Goal: Task Accomplishment & Management: Complete application form

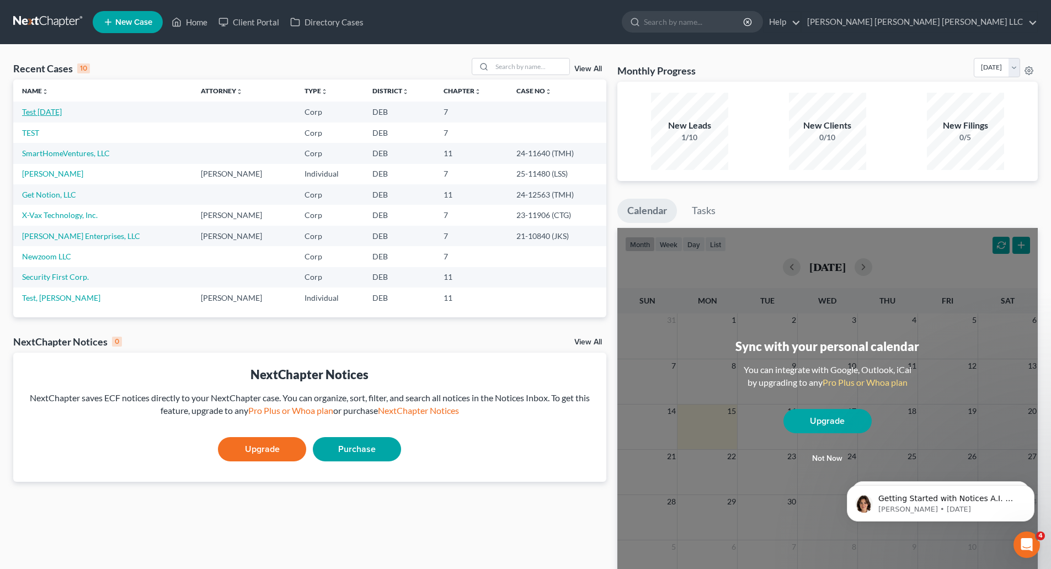
click at [50, 113] on link "Test [DATE]" at bounding box center [42, 111] width 40 height 9
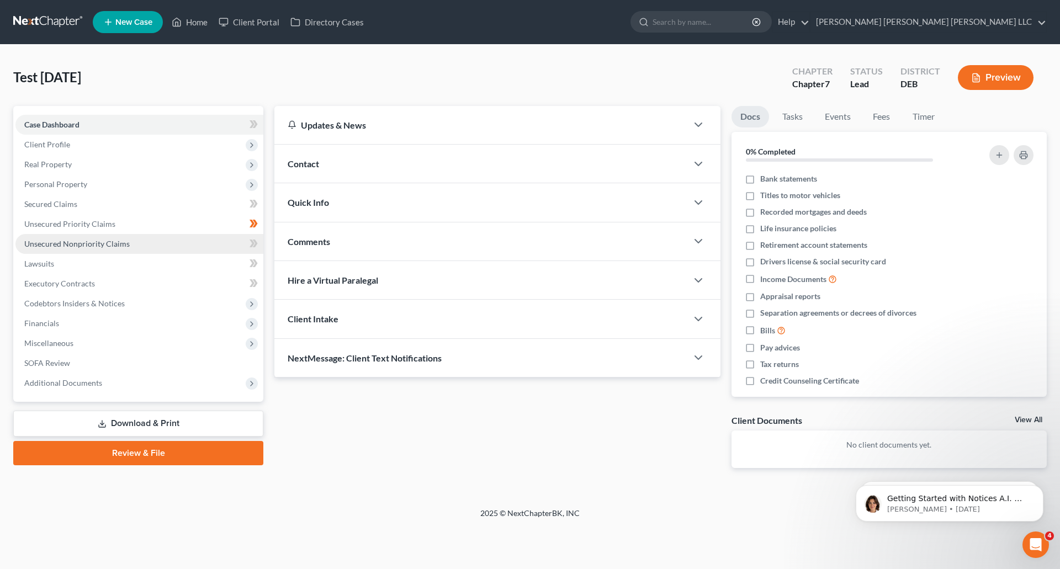
click at [75, 243] on span "Unsecured Nonpriority Claims" at bounding box center [76, 243] width 105 height 9
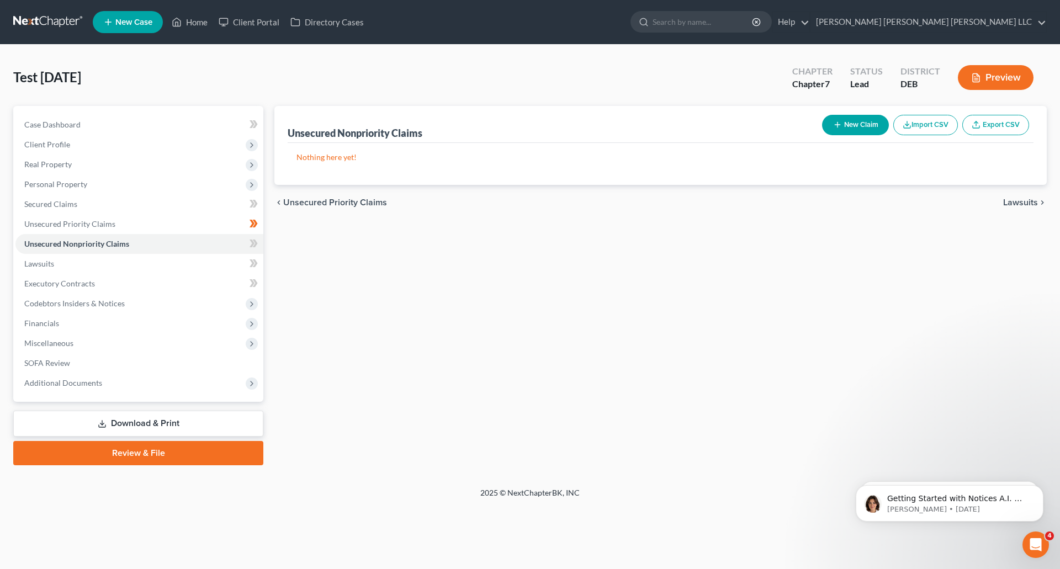
click at [858, 126] on button "New Claim" at bounding box center [855, 125] width 67 height 20
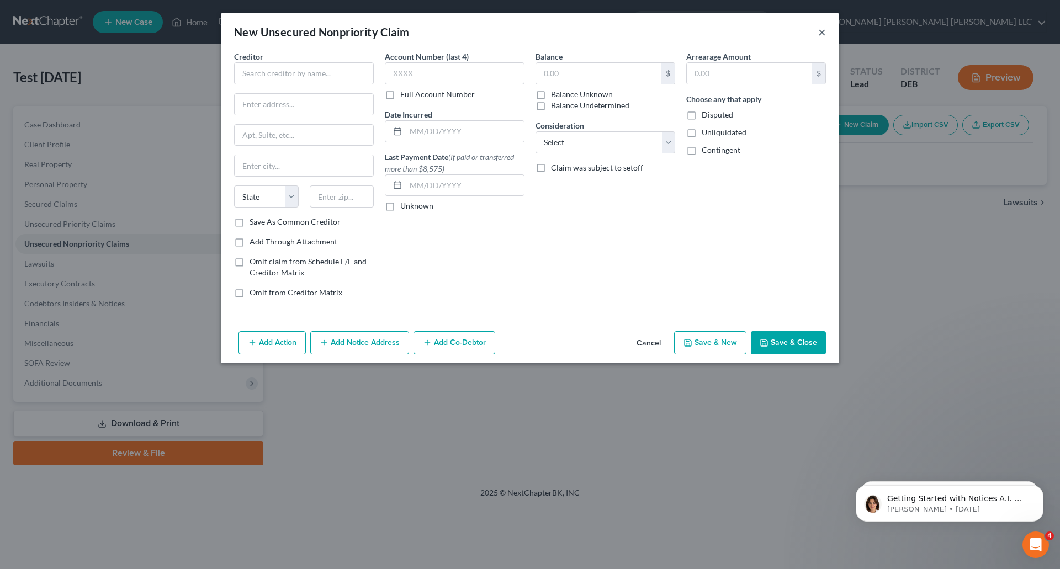
click at [821, 35] on button "×" at bounding box center [822, 31] width 8 height 13
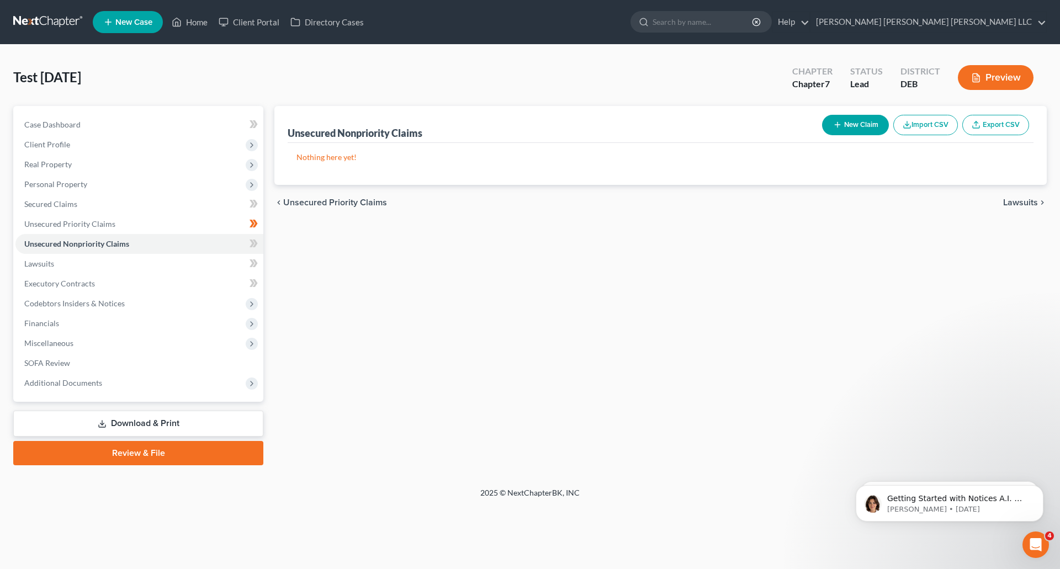
click at [923, 125] on button "Import CSV" at bounding box center [925, 125] width 65 height 20
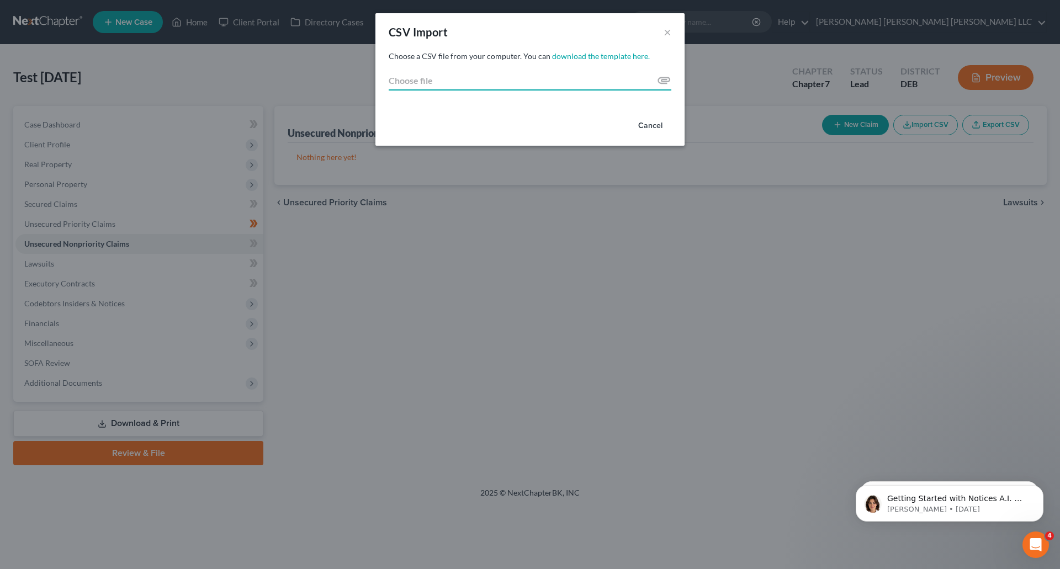
click at [663, 78] on input "Choose file" at bounding box center [530, 81] width 283 height 20
type input "C:\fakepath\Sample 123.csv"
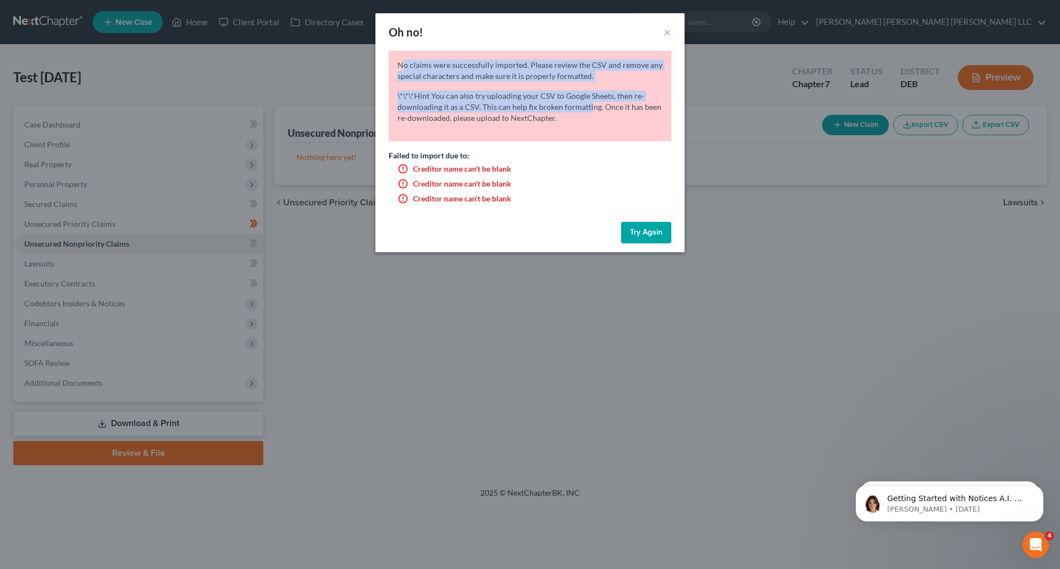
drag, startPoint x: 452, startPoint y: 75, endPoint x: 588, endPoint y: 106, distance: 139.2
click at [588, 106] on div "No claims were successfully imported. Please review the CSV and remove any spec…" at bounding box center [530, 96] width 283 height 91
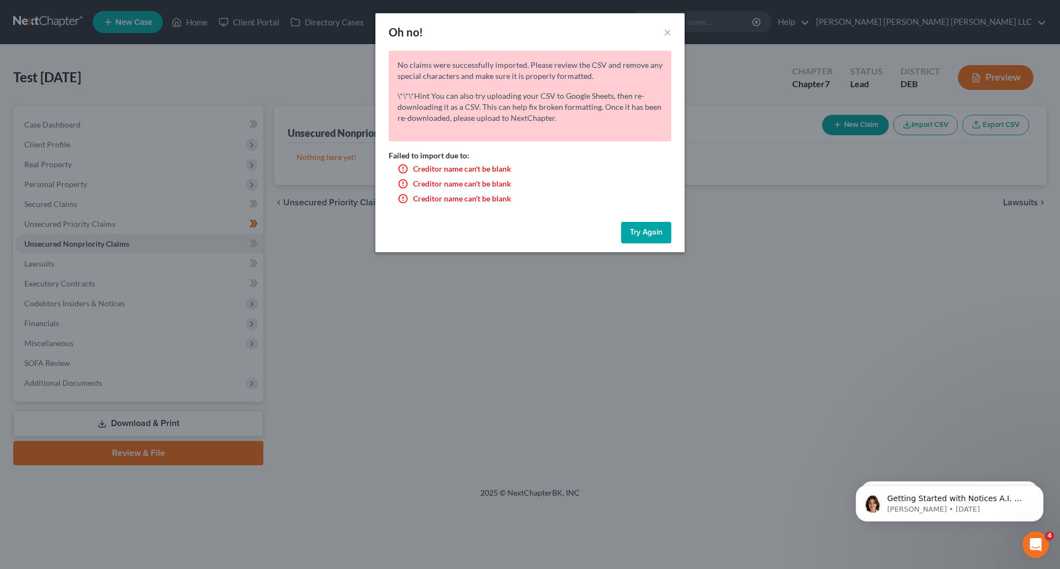
click at [588, 116] on p "\*\*\*Hint You can also try uploading your CSV to Google Sheets, then re-downlo…" at bounding box center [529, 107] width 265 height 33
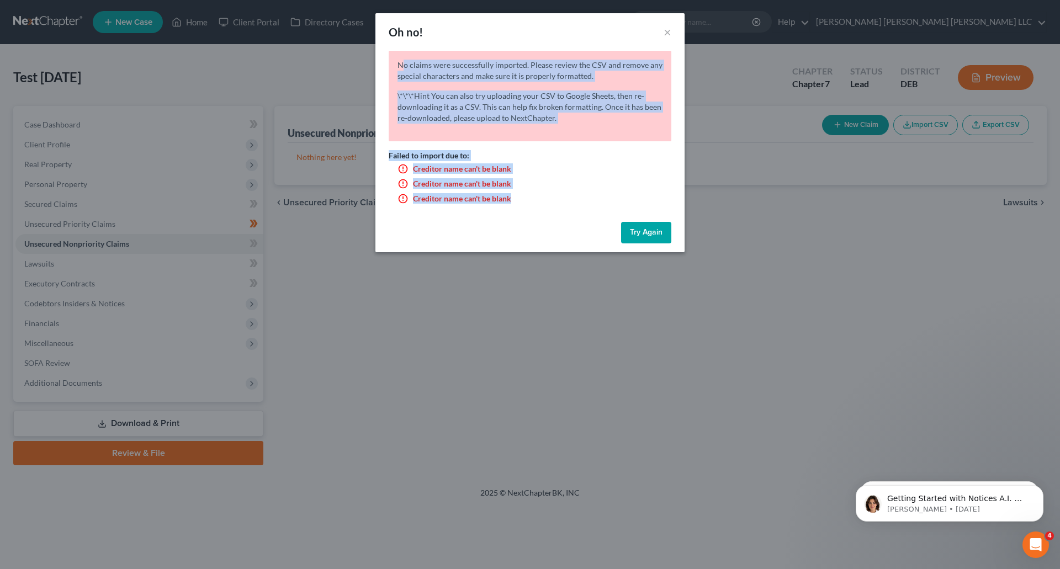
drag, startPoint x: 401, startPoint y: 62, endPoint x: 571, endPoint y: 226, distance: 236.9
click at [571, 226] on div "Oh no! × No claims were successfully imported. Please review the CSV and remove…" at bounding box center [529, 132] width 309 height 239
copy div "o claims were successfully imported. Please review the CSV and remove any speci…"
click at [614, 167] on li "Creditor name can't be blank" at bounding box center [534, 168] width 274 height 15
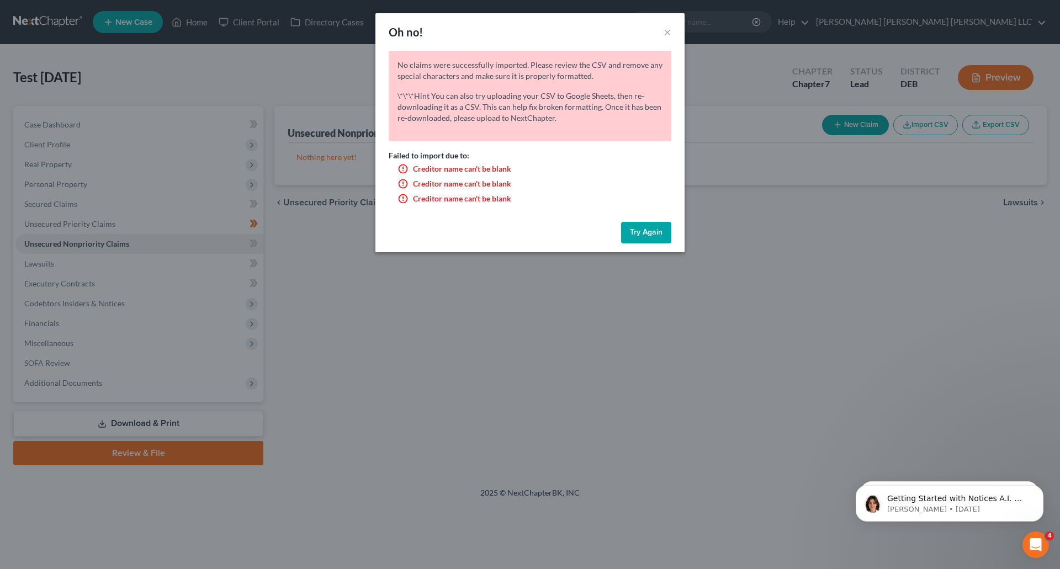
click at [650, 231] on button "Try Again" at bounding box center [646, 233] width 50 height 22
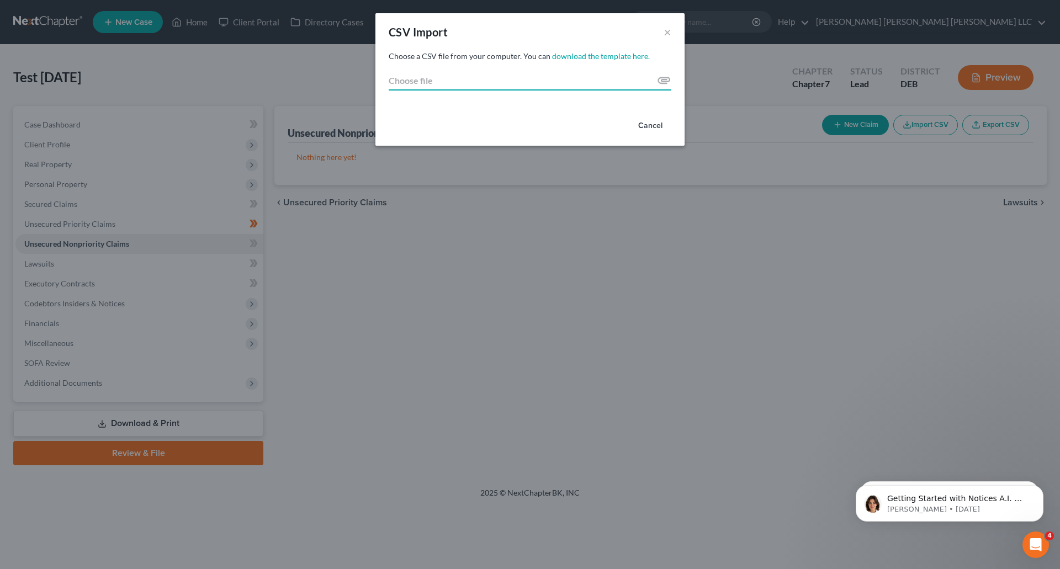
click at [663, 84] on input "Choose file" at bounding box center [530, 81] width 283 height 20
type input "C:\fakepath\Sample 123 - Sample GoogleSheets 123.csv.csv"
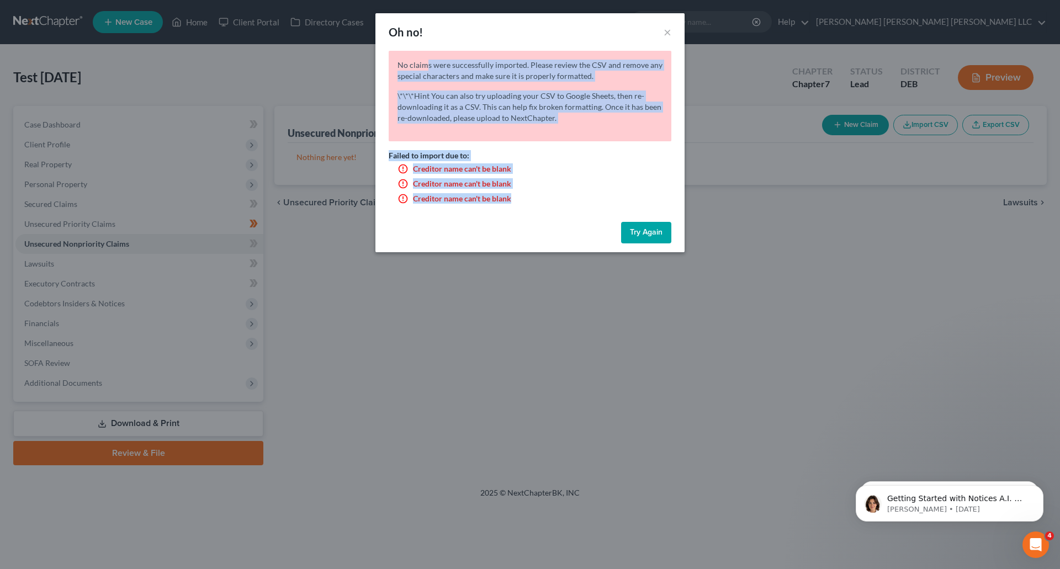
drag, startPoint x: 424, startPoint y: 68, endPoint x: 557, endPoint y: 215, distance: 198.5
click at [560, 217] on div "No claims were successfully imported. Please review the CSV and remove any spec…" at bounding box center [529, 134] width 309 height 167
click at [421, 163] on li "Creditor name can't be blank" at bounding box center [534, 168] width 274 height 15
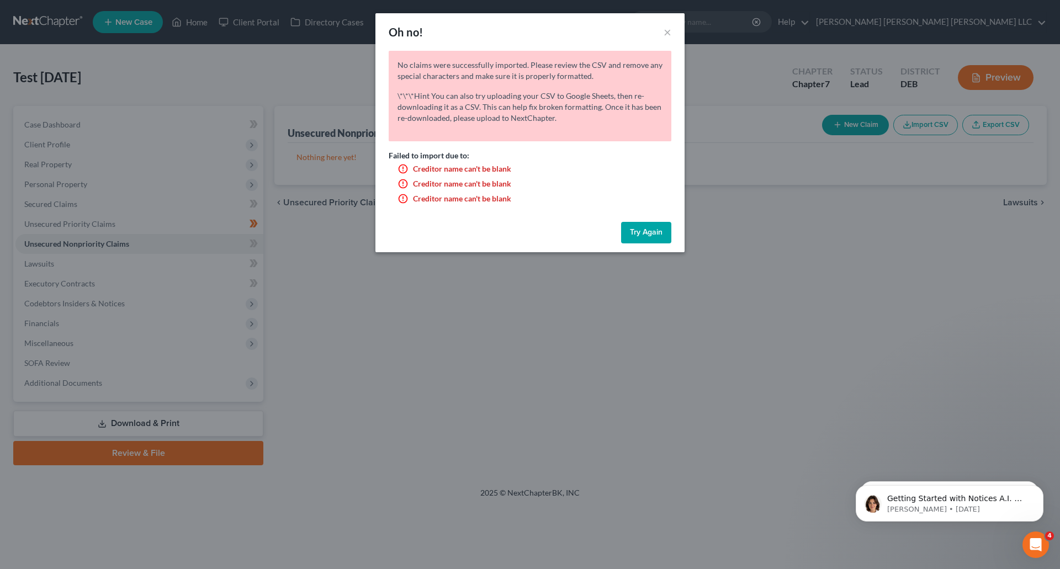
click at [403, 167] on li "Creditor name can't be blank" at bounding box center [534, 168] width 274 height 15
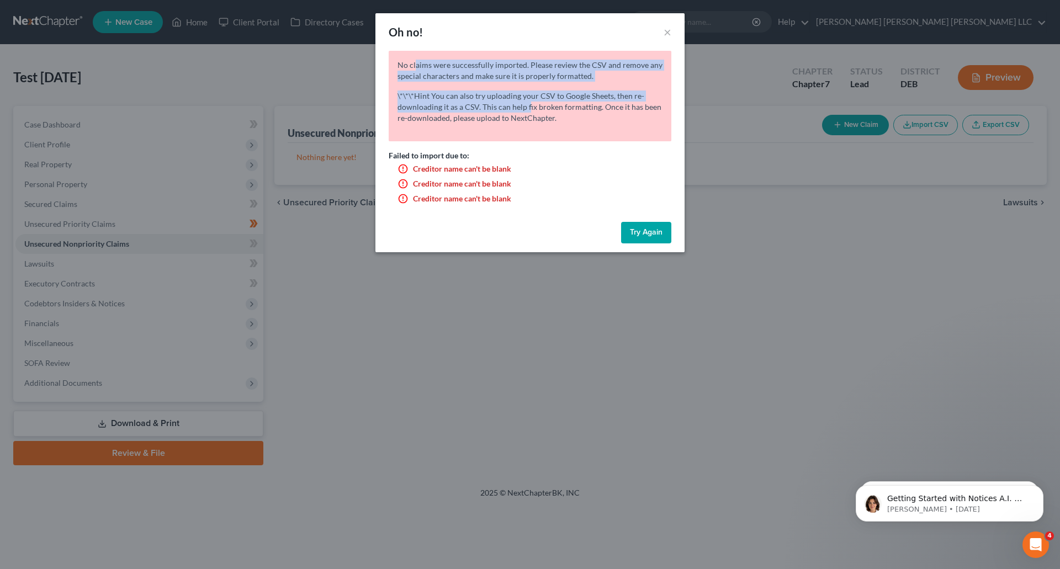
drag, startPoint x: 415, startPoint y: 55, endPoint x: 514, endPoint y: 184, distance: 162.9
click at [530, 110] on div "No claims were successfully imported. Please review the CSV and remove any spec…" at bounding box center [530, 96] width 283 height 91
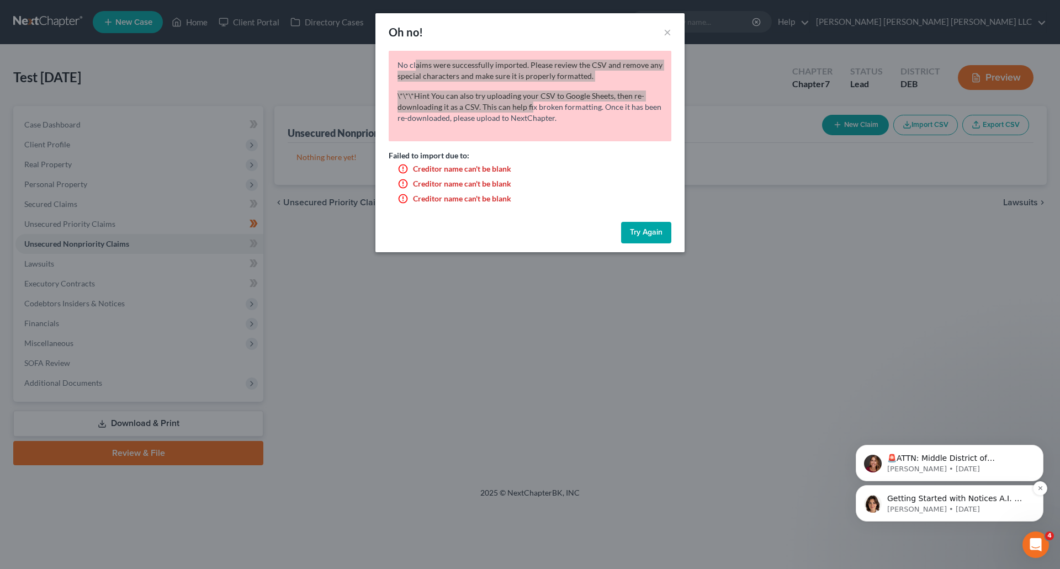
click at [973, 514] on div "Getting Started with Notices A.I. 📫 Notices A.I. is an added feature which will…" at bounding box center [950, 503] width 188 height 36
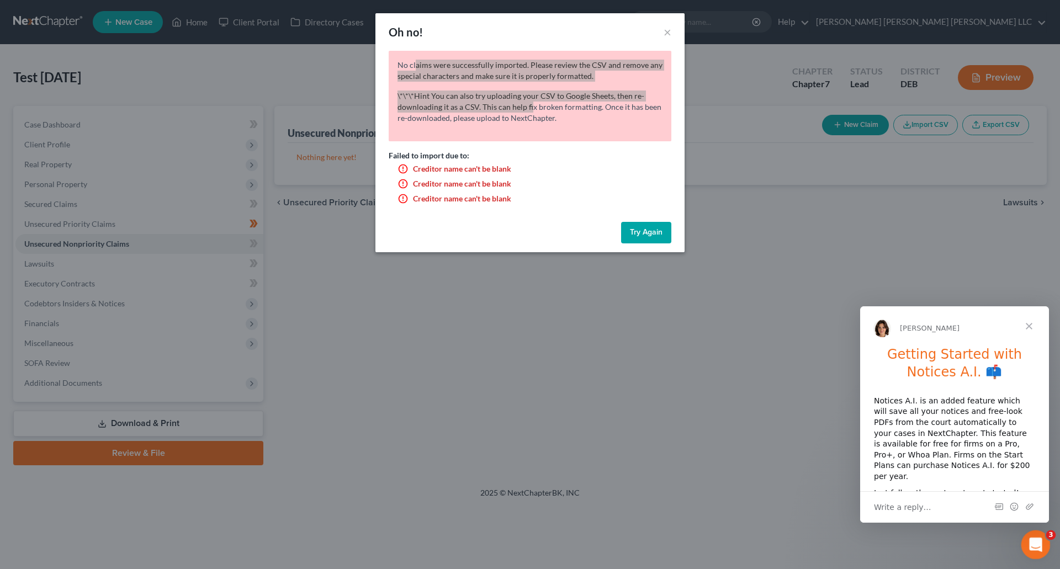
click at [1028, 545] on icon "Open Intercom Messenger" at bounding box center [1034, 543] width 18 height 18
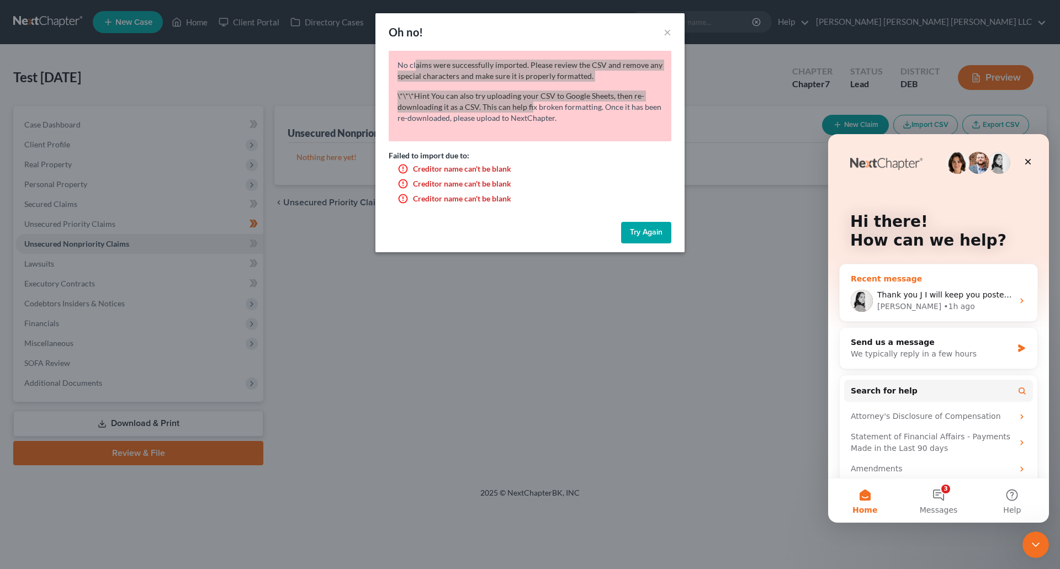
click at [945, 306] on div "[PERSON_NAME] • 1h ago" at bounding box center [945, 307] width 136 height 12
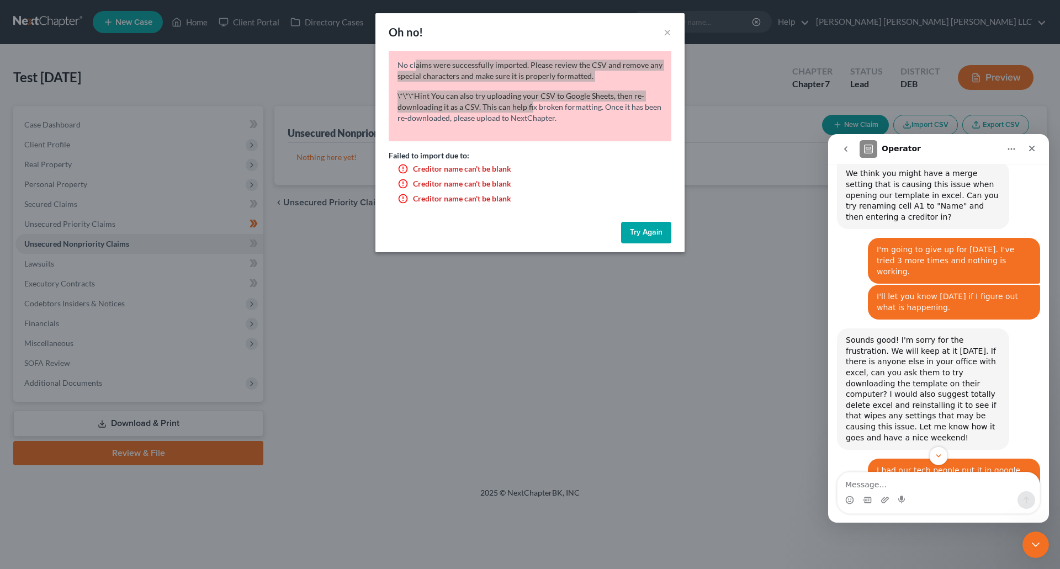
scroll to position [2016, 0]
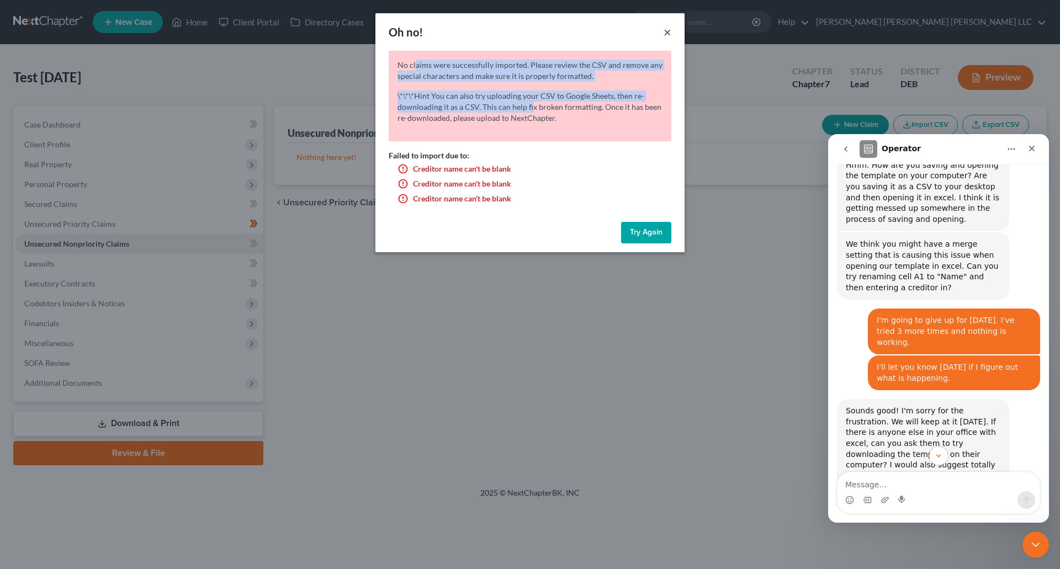
click at [666, 29] on button "×" at bounding box center [667, 31] width 8 height 13
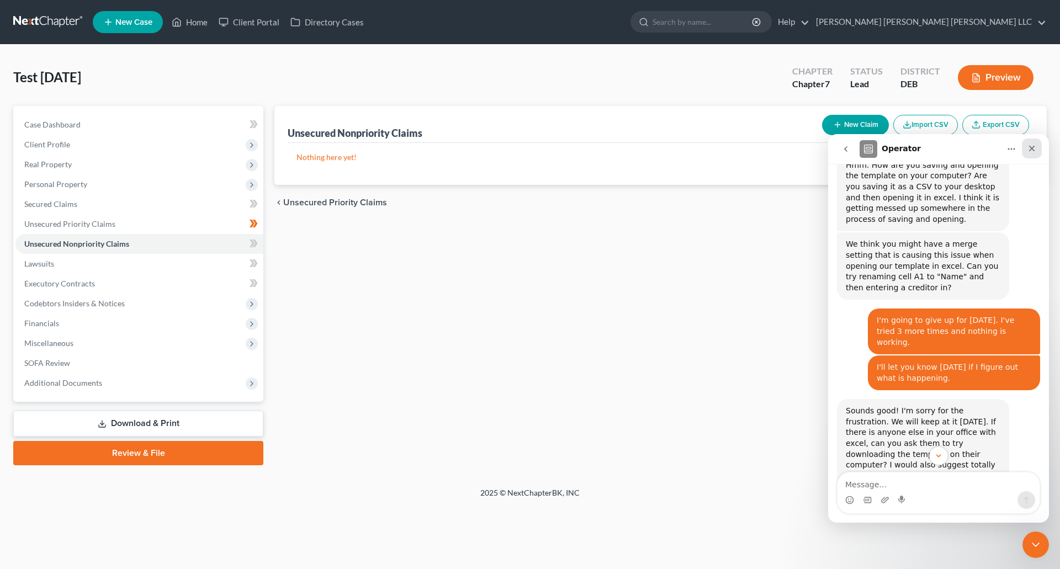
click at [1036, 144] on div "Close" at bounding box center [1032, 149] width 20 height 20
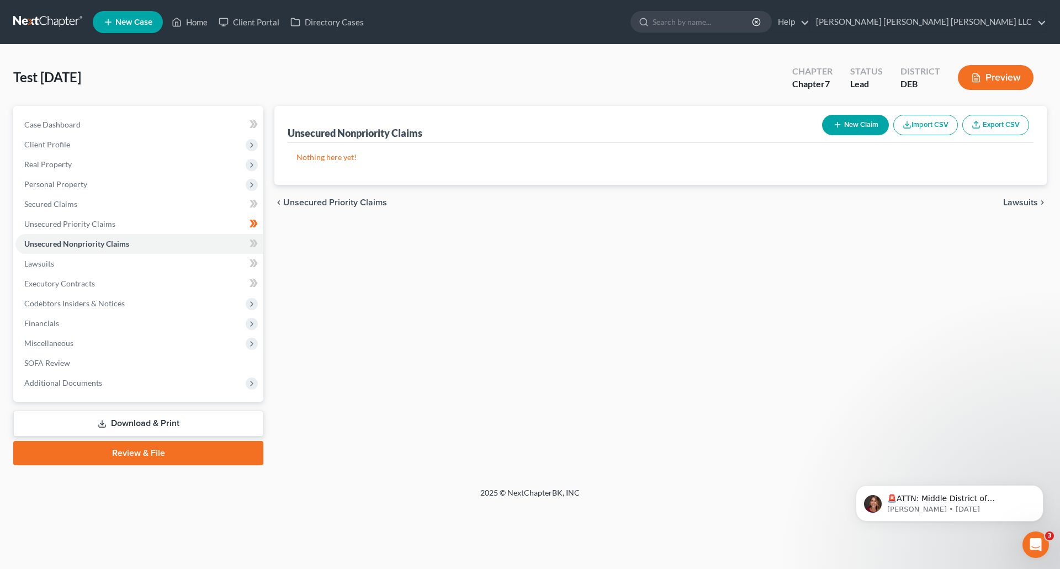
scroll to position [3009, 0]
click at [835, 120] on button "New Claim" at bounding box center [855, 125] width 67 height 20
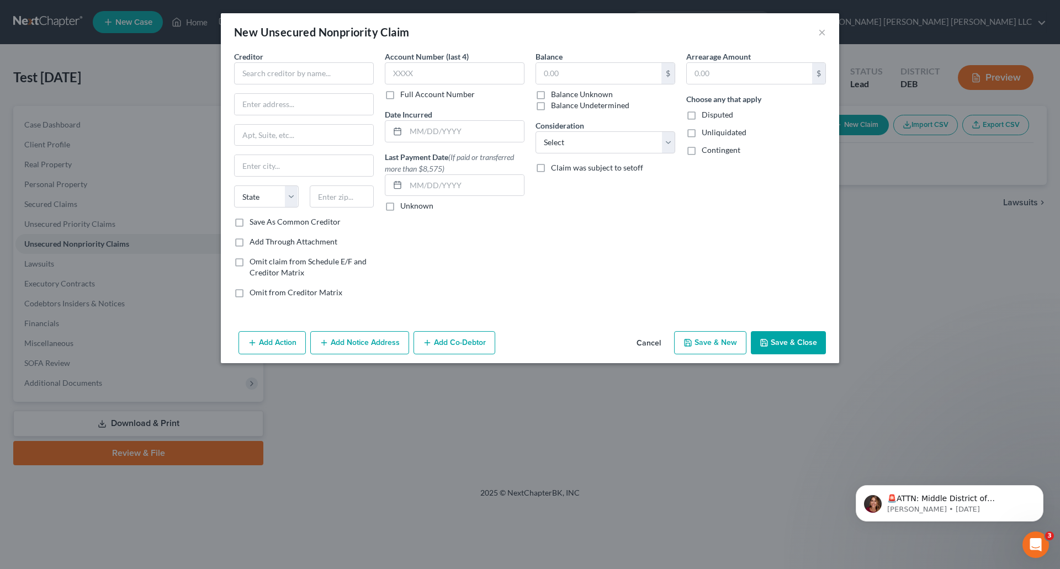
drag, startPoint x: 939, startPoint y: 203, endPoint x: 912, endPoint y: 106, distance: 101.0
click at [938, 190] on div "New Unsecured Nonpriority Claim × Creditor * State [US_STATE] AK AR AZ [GEOGRAP…" at bounding box center [530, 284] width 1060 height 569
click at [819, 30] on button "×" at bounding box center [822, 31] width 8 height 13
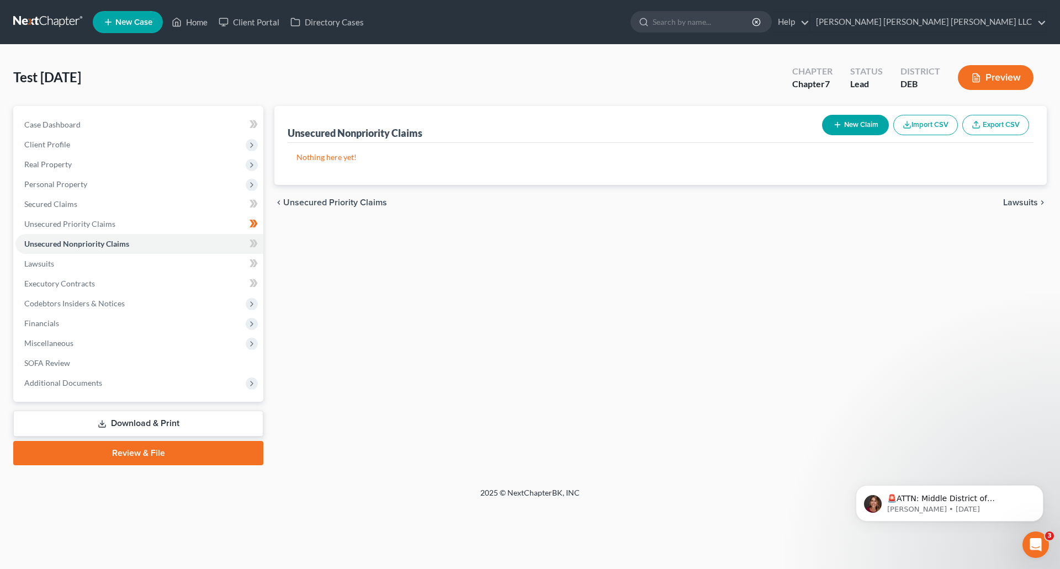
click at [905, 126] on icon "button" at bounding box center [906, 124] width 9 height 9
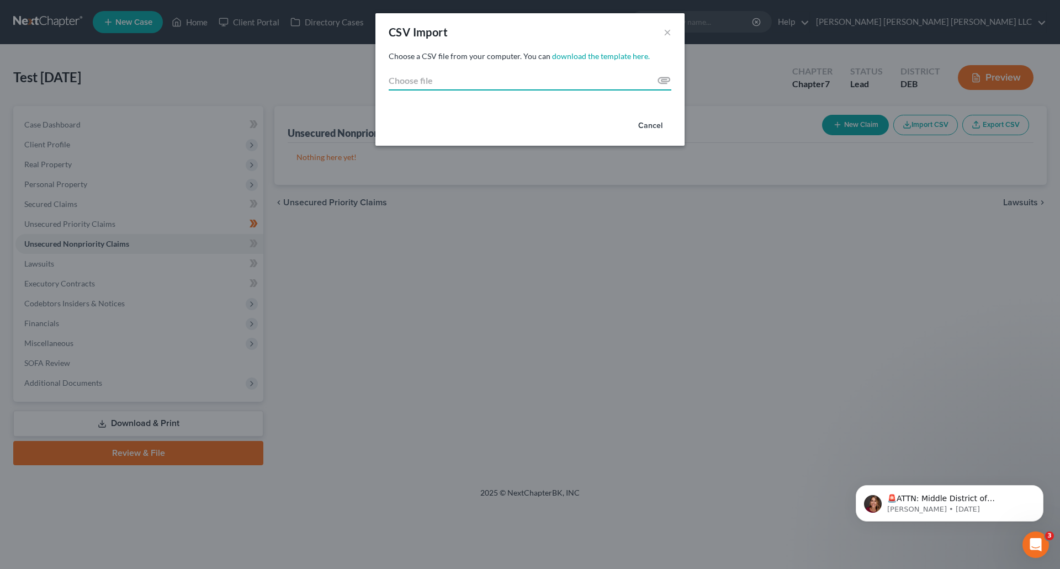
click at [660, 78] on input "Choose file" at bounding box center [530, 81] width 283 height 20
type input "C:\fakepath\test123.csv"
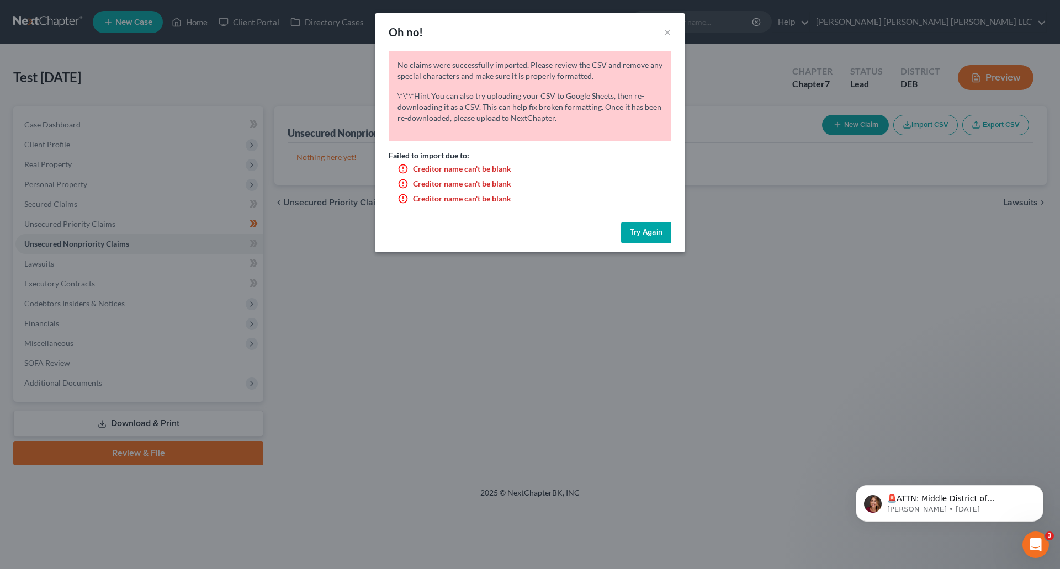
click at [634, 229] on button "Try Again" at bounding box center [646, 233] width 50 height 22
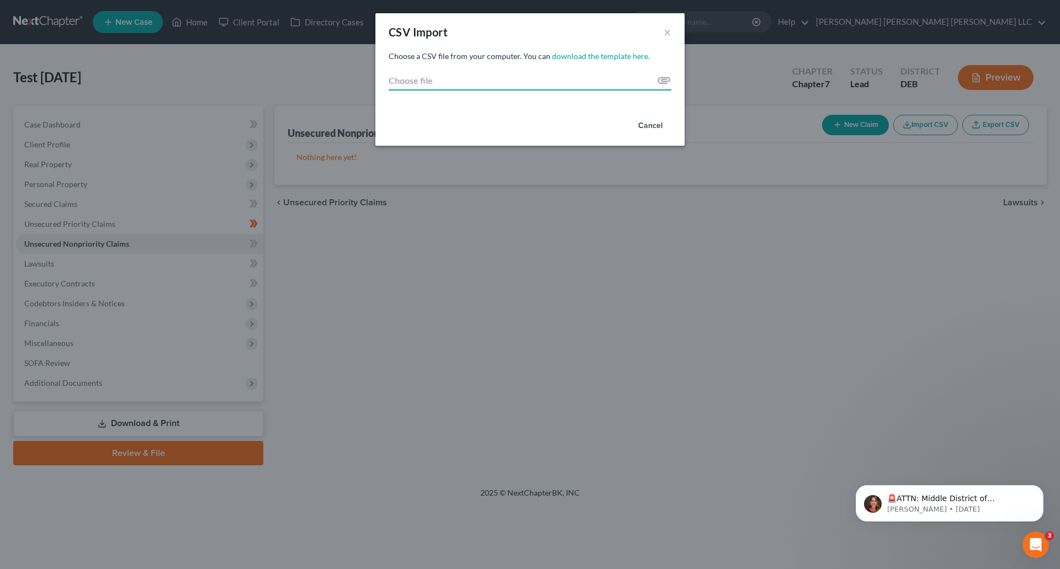
click at [660, 82] on input "Choose file" at bounding box center [530, 81] width 283 height 20
type input "C:\fakepath\Sample 123.csv"
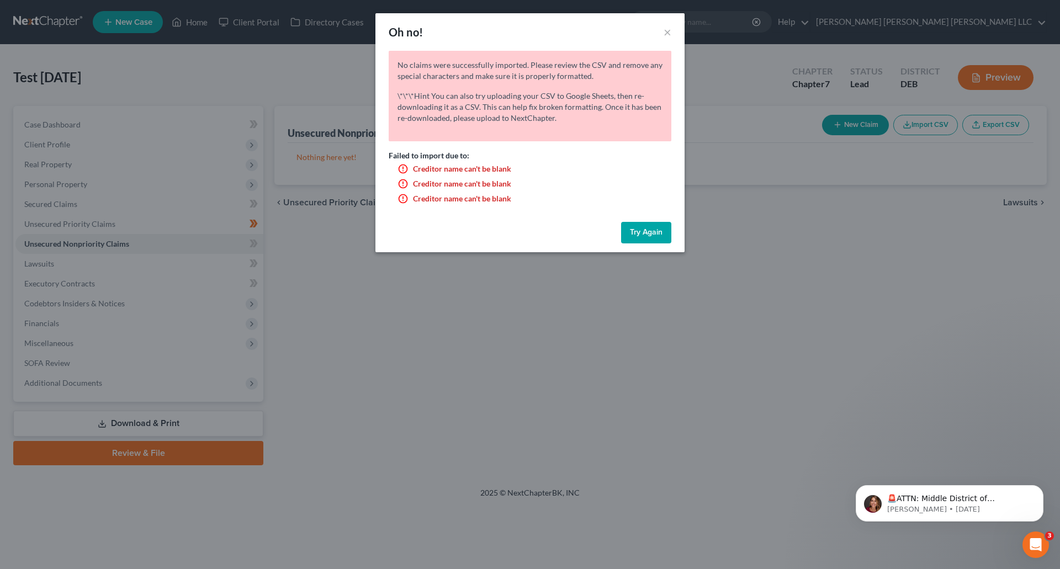
click at [653, 227] on button "Try Again" at bounding box center [646, 233] width 50 height 22
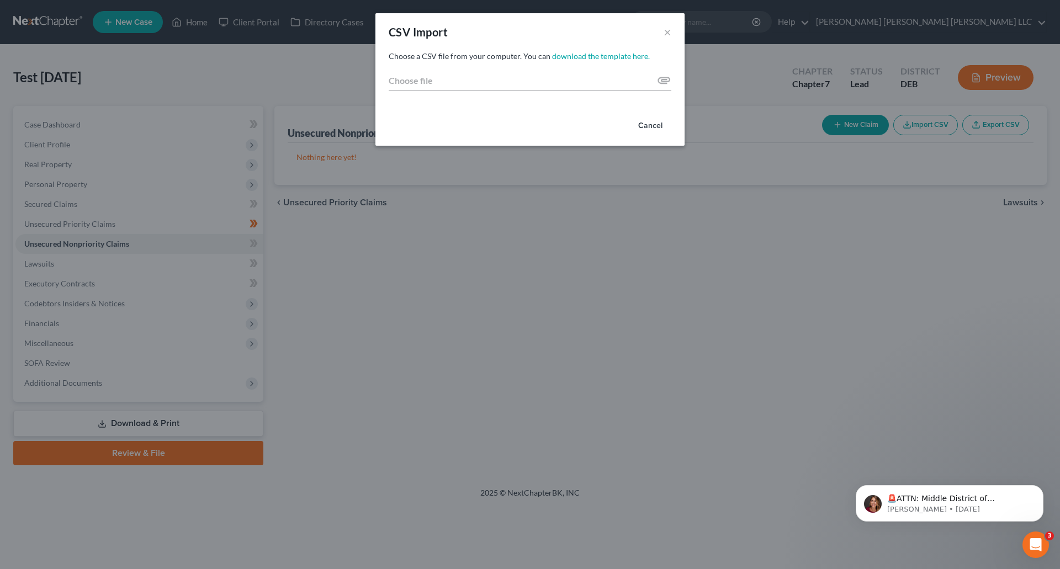
click at [674, 83] on div "Choose a CSV file from your computer. You can download the template here. Choos…" at bounding box center [529, 81] width 309 height 60
click at [662, 78] on input "Choose file" at bounding box center [530, 81] width 283 height 20
type input "C:\fakepath\Sample 123.csv"
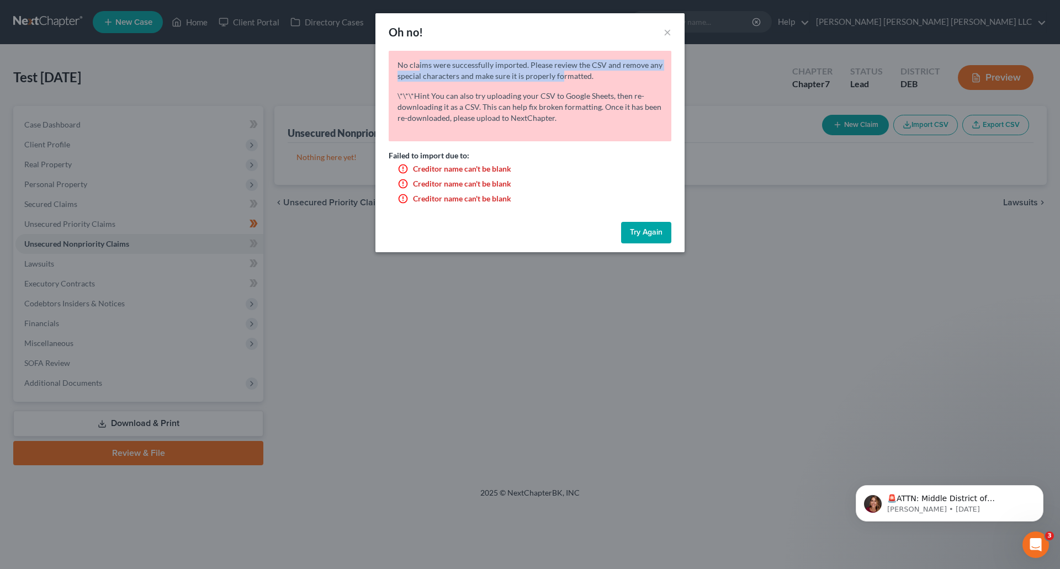
drag, startPoint x: 417, startPoint y: 68, endPoint x: 559, endPoint y: 74, distance: 142.5
click at [559, 74] on p "No claims were successfully imported. Please review the CSV and remove any spec…" at bounding box center [529, 71] width 265 height 22
click at [447, 95] on p "\*\*\*Hint You can also try uploading your CSV to Google Sheets, then re-downlo…" at bounding box center [529, 107] width 265 height 33
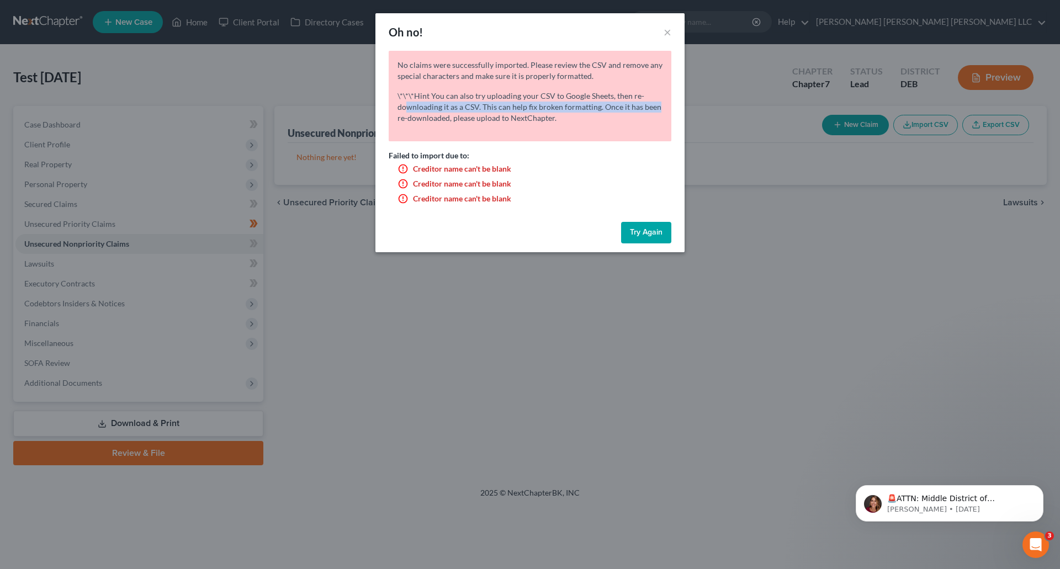
drag, startPoint x: 408, startPoint y: 103, endPoint x: 656, endPoint y: 112, distance: 248.0
click at [656, 112] on p "\*\*\*Hint You can also try uploading your CSV to Google Sheets, then re-downlo…" at bounding box center [529, 107] width 265 height 33
click at [557, 119] on p "\*\*\*Hint You can also try uploading your CSV to Google Sheets, then re-downlo…" at bounding box center [529, 107] width 265 height 33
click at [665, 33] on button "×" at bounding box center [667, 31] width 8 height 13
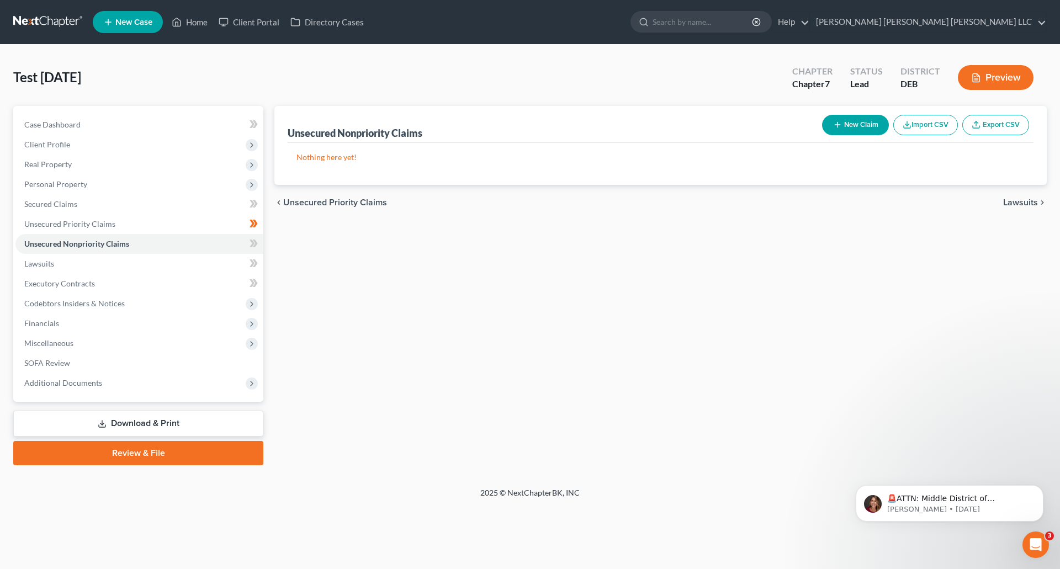
click at [921, 123] on button "Import CSV" at bounding box center [925, 125] width 65 height 20
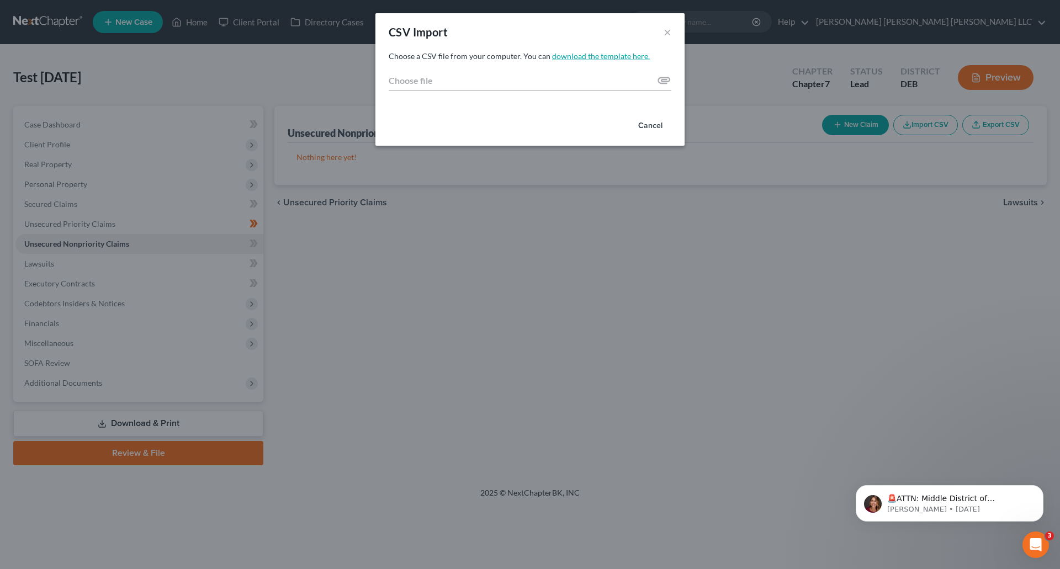
click at [596, 55] on link "download the template here." at bounding box center [601, 55] width 98 height 9
click at [663, 81] on input "Choose file" at bounding box center [530, 81] width 283 height 20
type input "C:\fakepath\9-15 Creditor_Import_Template.csv"
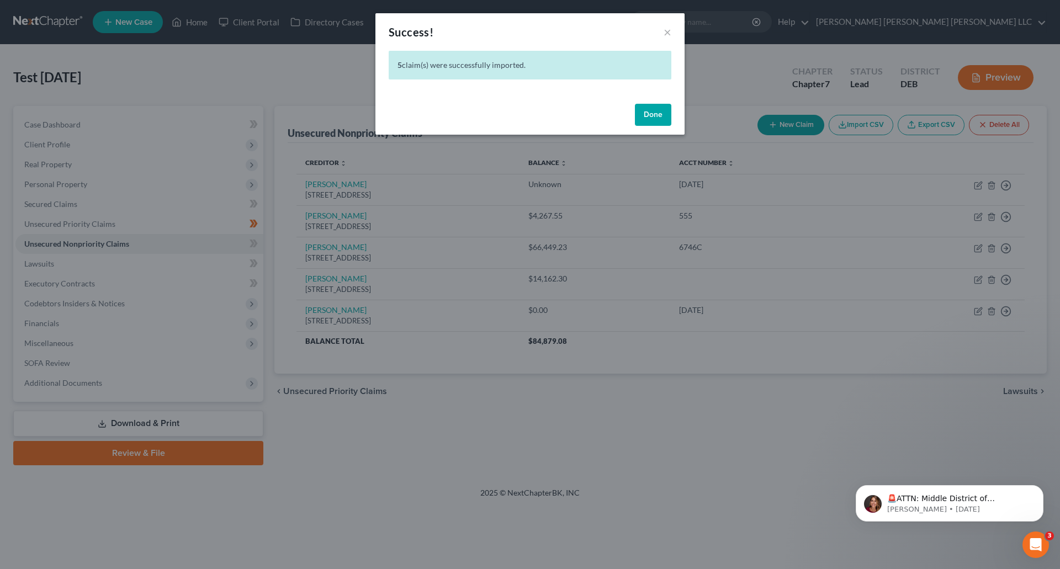
click at [544, 422] on div "Success! × 5 claim(s) were successfully imported. Done" at bounding box center [530, 284] width 1060 height 569
